Goal: Task Accomplishment & Management: Use online tool/utility

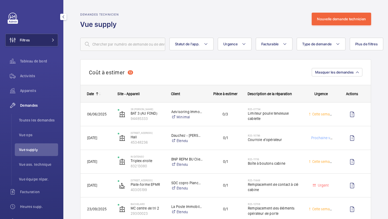
click at [48, 45] on button "Filtres" at bounding box center [31, 40] width 53 height 13
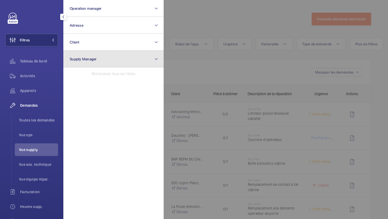
click at [77, 66] on button "Supply Manager" at bounding box center [113, 59] width 100 height 17
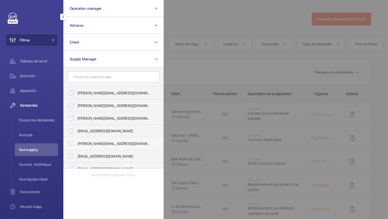
click at [99, 147] on label "hamza@wemaintain.com" at bounding box center [110, 144] width 92 height 13
click at [77, 147] on input "hamza@wemaintain.com" at bounding box center [71, 144] width 11 height 11
checkbox input "true"
click at [202, 24] on div at bounding box center [358, 109] width 388 height 219
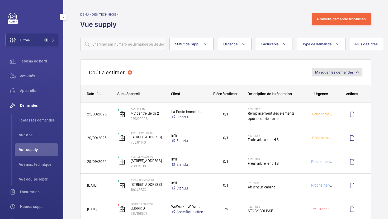
click at [325, 75] on button "Masquer les demandes" at bounding box center [337, 72] width 51 height 8
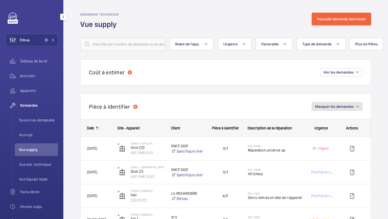
click at [335, 104] on button "Masquer les demandes" at bounding box center [337, 106] width 51 height 8
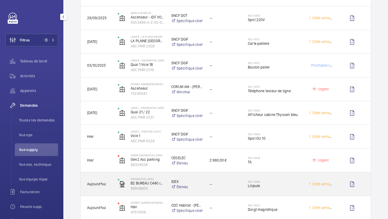
scroll to position [341, 0]
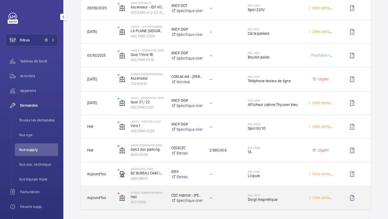
click at [238, 203] on div "--" at bounding box center [222, 198] width 38 height 17
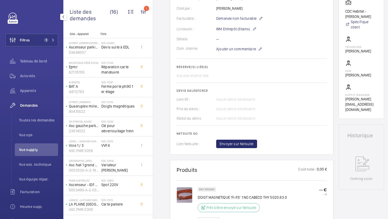
scroll to position [140, 0]
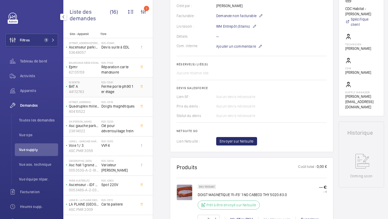
click at [119, 92] on span "Ferme porte ph90 1 er étage" at bounding box center [118, 89] width 35 height 11
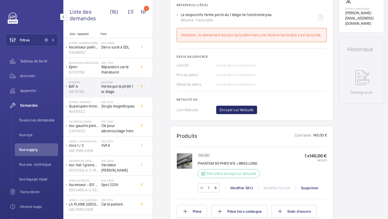
scroll to position [213, 0]
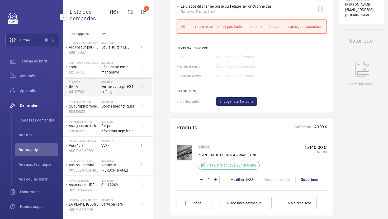
click at [206, 148] on p "SKU 380" at bounding box center [204, 147] width 10 height 2
copy p "380"
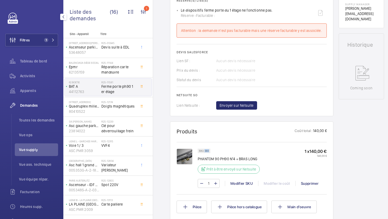
scroll to position [217, 0]
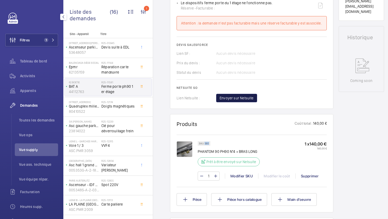
click at [244, 101] on button "Envoyer sur Netsuite" at bounding box center [236, 98] width 41 height 8
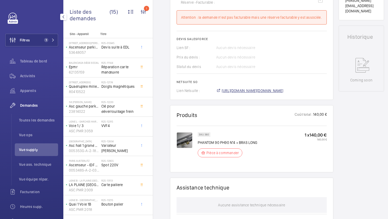
scroll to position [222, 0]
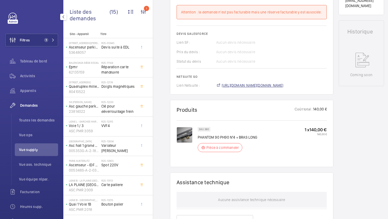
click at [266, 88] on span "https://6461500.app.netsuite.com/app/accounting/transactions/salesord.nl?id=308…" at bounding box center [253, 85] width 62 height 5
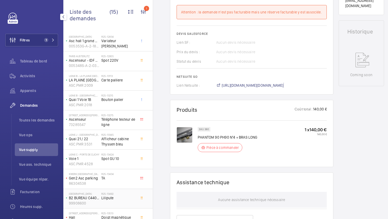
scroll to position [114, 0]
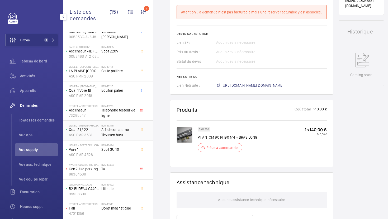
click at [126, 137] on span "Afficheur cabine Thyssen bleu" at bounding box center [118, 132] width 35 height 11
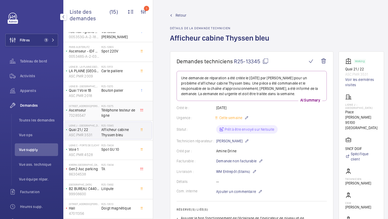
scroll to position [96, 0]
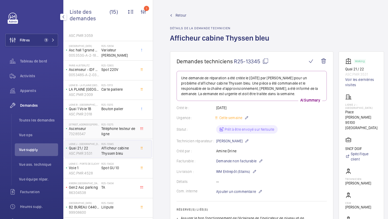
click at [126, 129] on span "Téléphone testeur de ligne" at bounding box center [118, 131] width 35 height 11
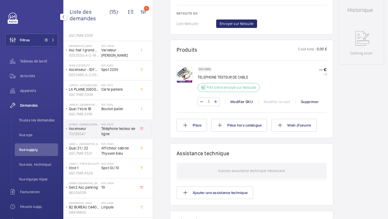
scroll to position [271, 0]
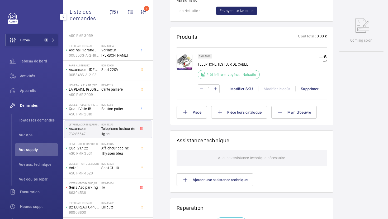
click at [208, 56] on p "SKU 4686" at bounding box center [204, 56] width 11 height 2
copy p "4686"
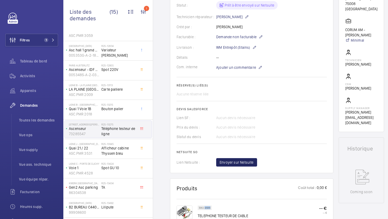
scroll to position [119, 0]
click at [234, 163] on span "Envoyer sur Netsuite" at bounding box center [237, 162] width 34 height 5
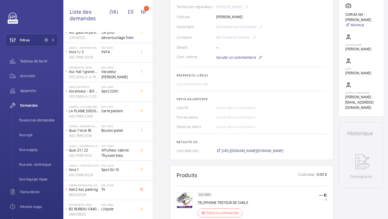
scroll to position [94, 0]
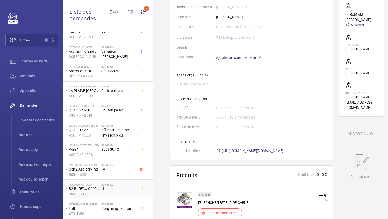
click at [135, 188] on span "Lilipute" at bounding box center [118, 188] width 35 height 5
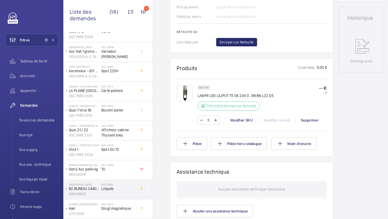
scroll to position [252, 0]
click at [183, 95] on img at bounding box center [185, 94] width 16 height 16
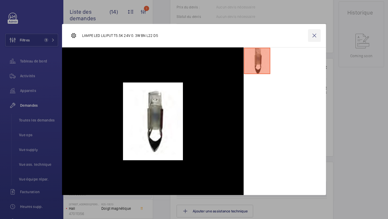
click at [314, 36] on wm-front-icon-button at bounding box center [314, 35] width 13 height 13
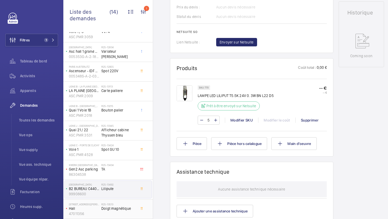
click at [127, 207] on span "Doigt magnétique" at bounding box center [118, 208] width 35 height 5
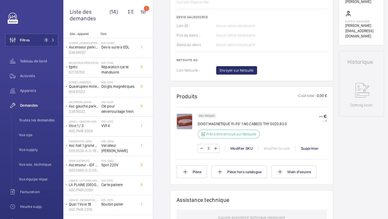
click at [209, 117] on p "SKU 1005441" at bounding box center [207, 116] width 16 height 2
copy p "1005441"
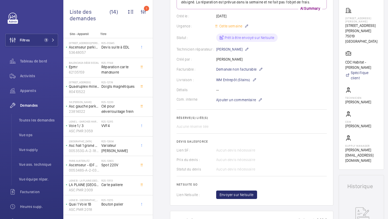
scroll to position [83, 0]
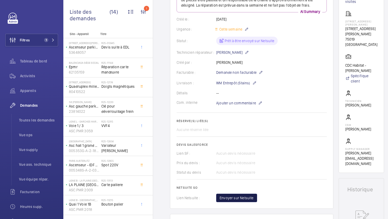
click at [244, 200] on span "Envoyer sur Netsuite" at bounding box center [237, 198] width 34 height 5
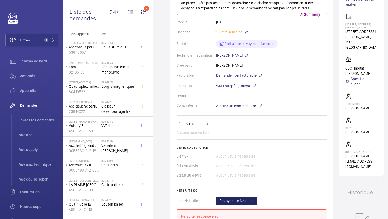
scroll to position [69, 0]
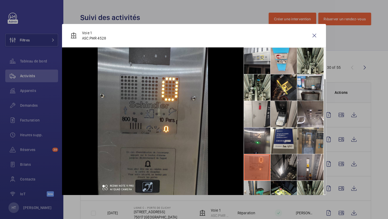
scroll to position [39, 0]
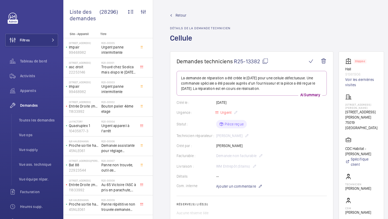
scroll to position [204, 0]
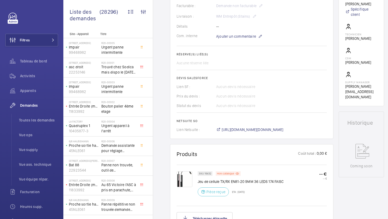
scroll to position [153, 0]
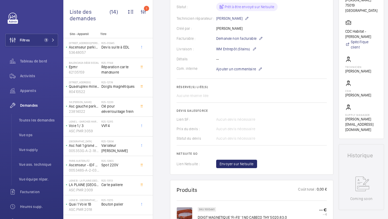
scroll to position [113, 0]
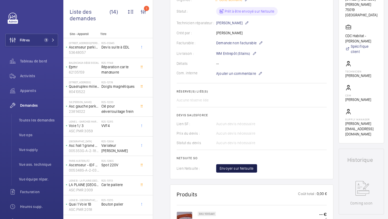
click at [239, 170] on span "Envoyer sur Netsuite" at bounding box center [237, 168] width 34 height 5
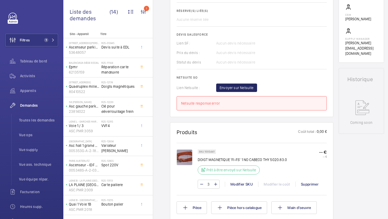
scroll to position [195, 0]
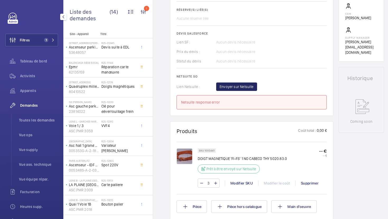
click at [63, 116] on div "Filtres 1 Tableau de bord Activités Appareils Demandes Toutes les demandes Vue …" at bounding box center [31, 109] width 63 height 219
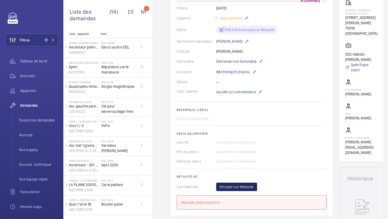
scroll to position [0, 0]
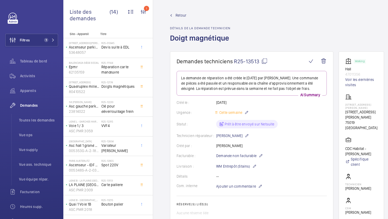
click at [262, 61] on mat-icon at bounding box center [264, 61] width 6 height 6
click at [36, 120] on span "Toutes les demandes" at bounding box center [38, 120] width 39 height 5
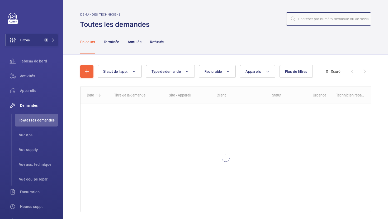
click at [323, 21] on input "text" at bounding box center [328, 18] width 85 height 13
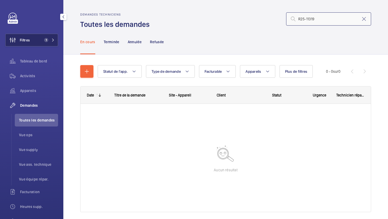
type input "R25-11319"
click at [47, 45] on button "Filtres 1" at bounding box center [31, 40] width 53 height 13
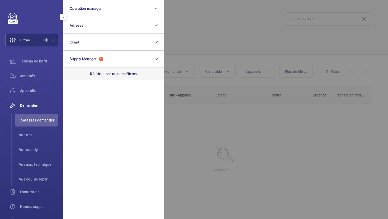
click at [101, 72] on p "Réinitialiser tous les filtres" at bounding box center [113, 73] width 47 height 5
click at [223, 40] on div at bounding box center [358, 109] width 388 height 219
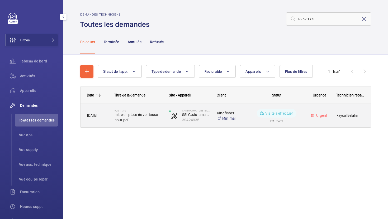
click at [151, 124] on div "R25-11319 mise en place de ventouse pour pcf" at bounding box center [135, 116] width 54 height 24
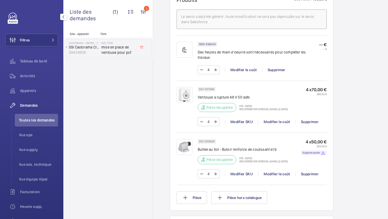
scroll to position [353, 0]
click at [207, 88] on p "SKU 1007926" at bounding box center [206, 89] width 15 height 2
copy p "1007926"
click at [288, 107] on p "Récupérée par Ludovic Bestory le 18 sept. 2025" at bounding box center [262, 108] width 52 height 3
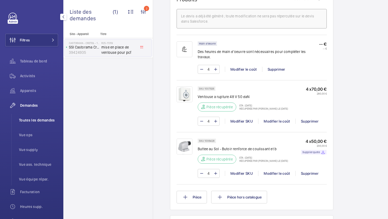
click at [49, 122] on span "Toutes les demandes" at bounding box center [38, 120] width 39 height 5
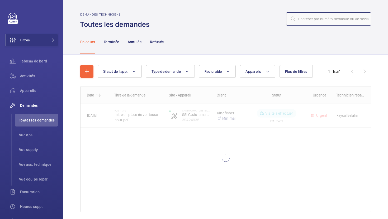
click at [328, 19] on input "text" at bounding box center [328, 18] width 85 height 13
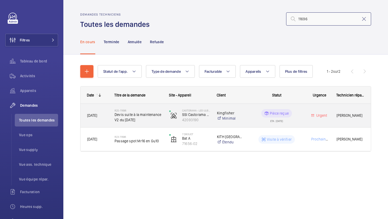
type input "11696"
click at [155, 125] on div "R25-11696 Devis suite à la maintenance V2 du 02/09/2025" at bounding box center [135, 116] width 54 height 24
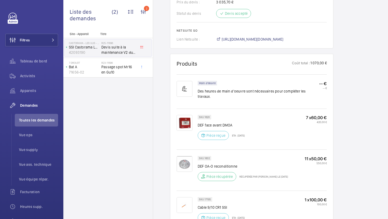
scroll to position [329, 0]
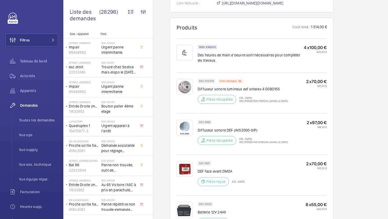
scroll to position [310, 0]
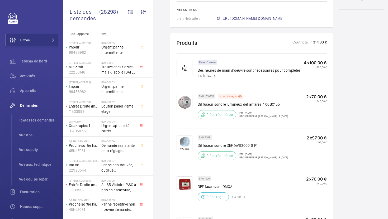
click at [255, 20] on span "[URL][DOMAIN_NAME][DOMAIN_NAME]" at bounding box center [253, 18] width 62 height 5
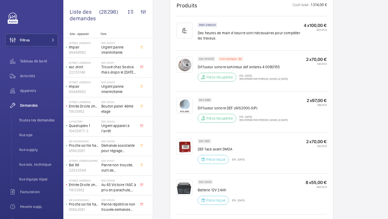
scroll to position [349, 0]
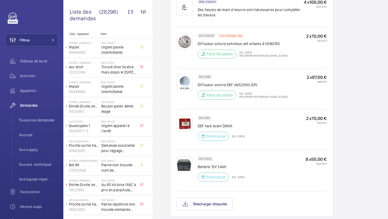
scroll to position [372, 0]
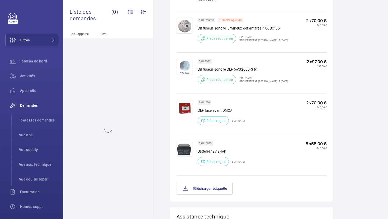
scroll to position [392, 0]
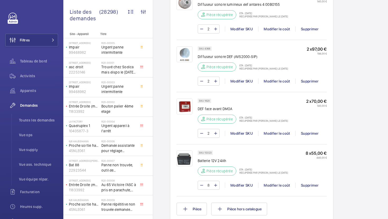
scroll to position [440, 0]
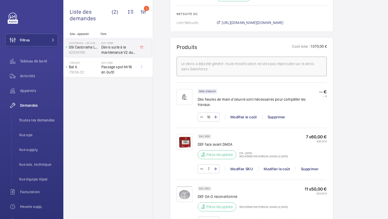
scroll to position [337, 0]
click at [35, 119] on span "Toutes les demandes" at bounding box center [38, 120] width 39 height 5
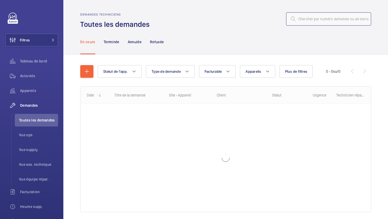
click at [315, 23] on input "text" at bounding box center [328, 18] width 85 height 13
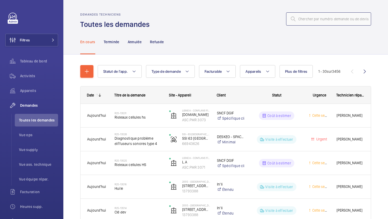
click at [315, 21] on input "text" at bounding box center [328, 18] width 85 height 13
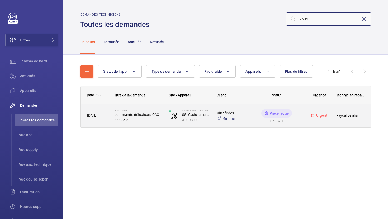
type input "12599"
click at [143, 121] on span "commande détecteurs OAO chez diel" at bounding box center [139, 117] width 48 height 11
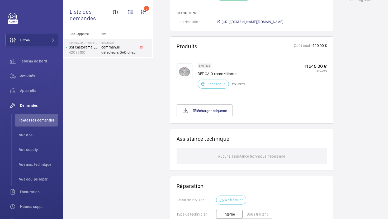
scroll to position [295, 0]
click at [187, 74] on img at bounding box center [185, 73] width 16 height 16
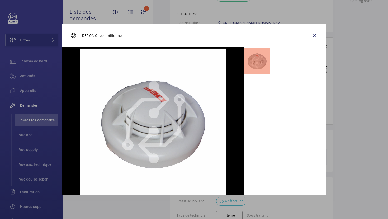
click at [351, 136] on div at bounding box center [194, 109] width 388 height 219
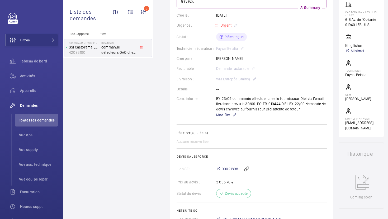
scroll to position [242, 0]
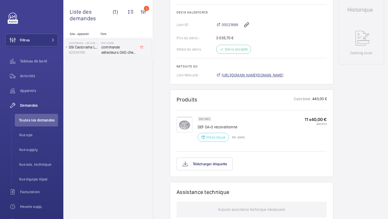
click at [250, 77] on span "[URL][DOMAIN_NAME][DOMAIN_NAME]" at bounding box center [253, 75] width 62 height 5
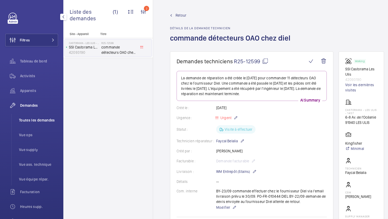
click at [50, 121] on span "Toutes les demandes" at bounding box center [38, 120] width 39 height 5
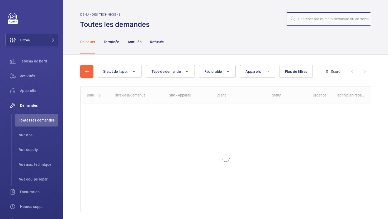
click at [324, 20] on input "text" at bounding box center [328, 18] width 85 height 13
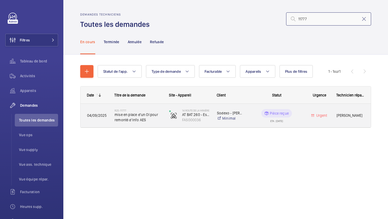
type input "11777"
click at [155, 121] on span "mise en place d'un OI pour remonté d'info AES" at bounding box center [139, 117] width 48 height 11
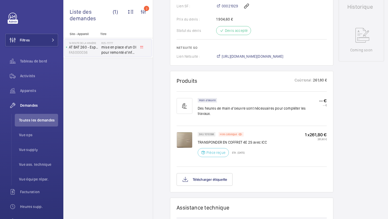
scroll to position [262, 0]
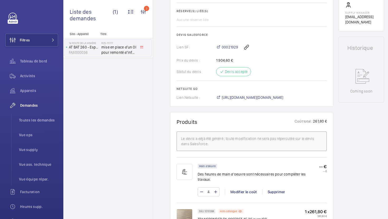
scroll to position [220, 0]
click at [27, 121] on span "Toutes les demandes" at bounding box center [38, 120] width 39 height 5
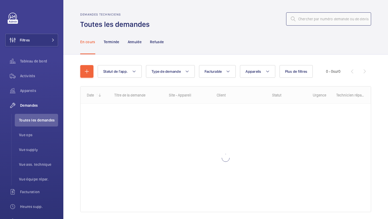
click at [303, 17] on input "text" at bounding box center [328, 18] width 85 height 13
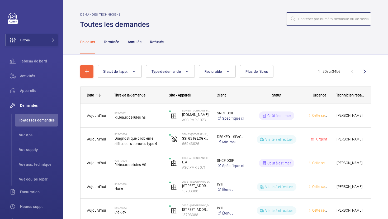
click at [302, 19] on input "text" at bounding box center [328, 18] width 85 height 13
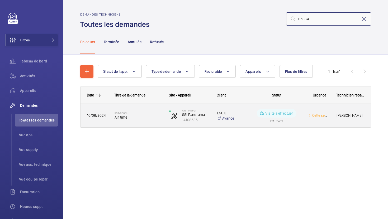
type input "05664"
click at [153, 122] on div "R24-05664 Air time" at bounding box center [139, 115] width 48 height 15
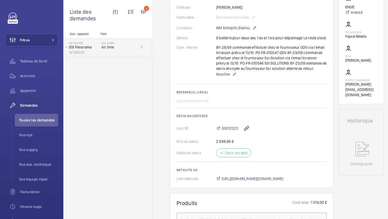
scroll to position [152, 0]
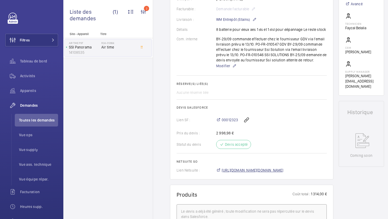
click at [244, 173] on span "https://6461500.app.netsuite.com/app/accounting/transactions/salesord.nl?id=304…" at bounding box center [253, 170] width 62 height 5
